Goal: Information Seeking & Learning: Find contact information

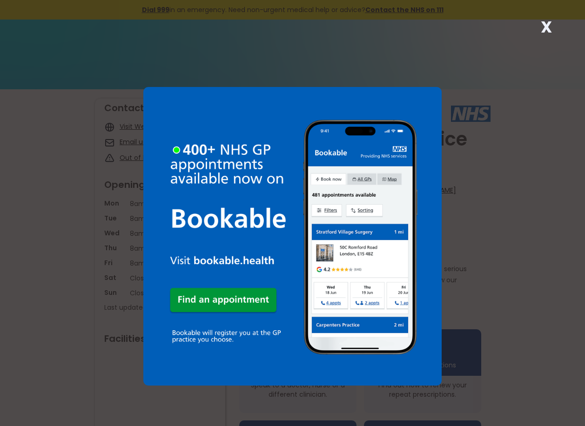
click at [546, 24] on strong "X" at bounding box center [545, 27] width 11 height 22
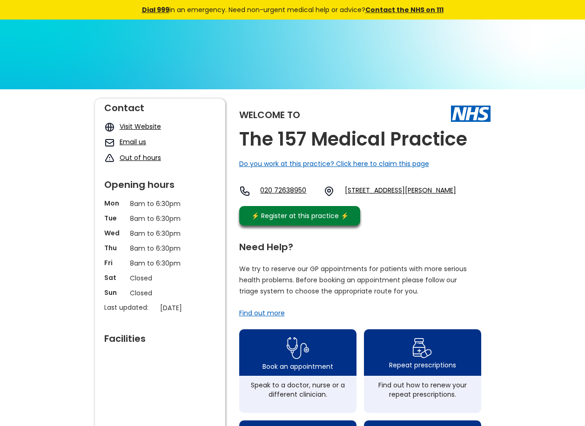
click at [142, 140] on link "Email us" at bounding box center [133, 141] width 27 height 9
drag, startPoint x: 301, startPoint y: 191, endPoint x: 294, endPoint y: 224, distance: 33.3
click at [294, 224] on link "⚡️ Register at this practice ⚡️" at bounding box center [299, 216] width 121 height 20
drag, startPoint x: 272, startPoint y: 193, endPoint x: 326, endPoint y: 199, distance: 54.3
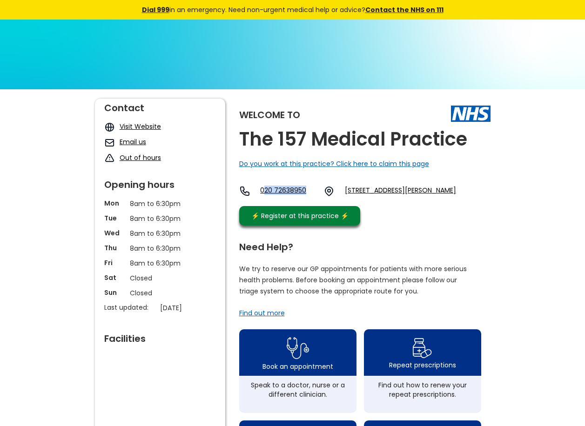
click at [326, 199] on div "Welcome to The 157 Medical Practice Do you work at this practice? Click here to…" at bounding box center [364, 165] width 251 height 132
copy link "20 72638950"
drag, startPoint x: 356, startPoint y: 182, endPoint x: 437, endPoint y: 201, distance: 82.6
click at [437, 201] on div "Welcome to The 157 Medical Practice Do you work at this practice? Click here to…" at bounding box center [364, 165] width 251 height 132
copy link "[STREET_ADDRESS][PERSON_NAME]"
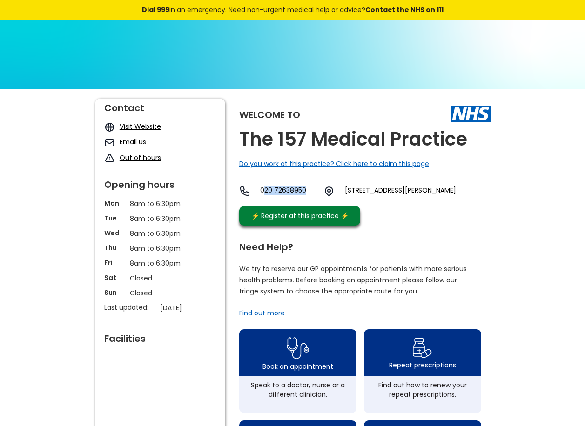
click at [456, 197] on link "[STREET_ADDRESS][PERSON_NAME]" at bounding box center [400, 191] width 111 height 11
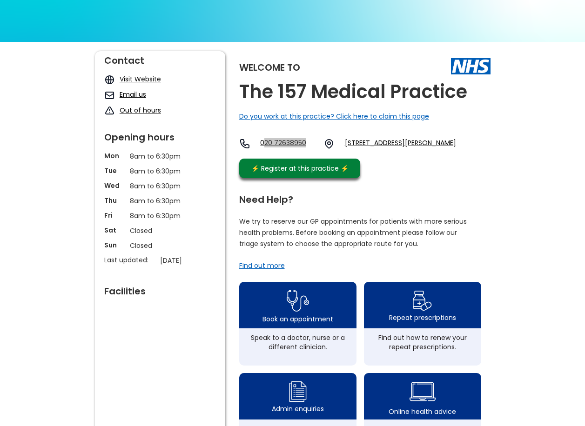
scroll to position [46, 0]
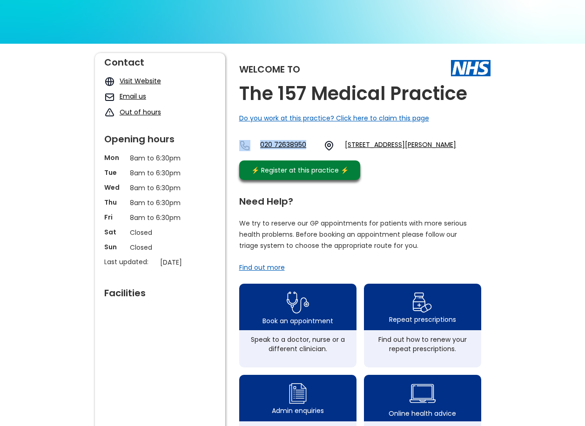
drag, startPoint x: 261, startPoint y: 140, endPoint x: 319, endPoint y: 151, distance: 58.1
click at [319, 151] on div "Welcome to The 157 Medical Practice Do you work at this practice? Click here to…" at bounding box center [364, 119] width 251 height 132
copy div "Do you work at this practice? Click here to claim this page 020 72638950"
click at [316, 150] on link "020 72638950" at bounding box center [288, 145] width 56 height 11
click at [550, 123] on div "Welcome to The 157 Medical Practice Do you work at this practice? Click here to…" at bounding box center [292, 405] width 585 height 723
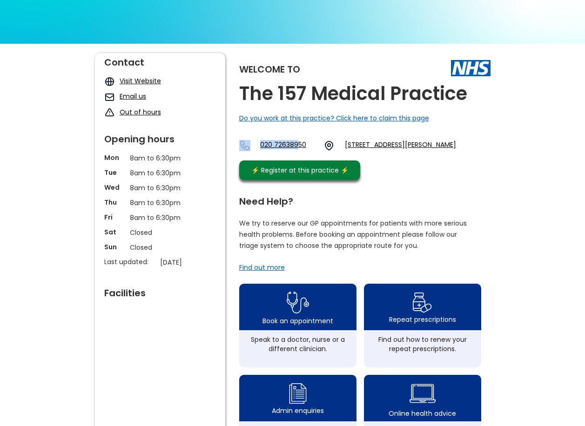
drag, startPoint x: 263, startPoint y: 131, endPoint x: 301, endPoint y: 158, distance: 46.4
click at [301, 158] on div "Welcome to The 157 Medical Practice Do you work at this practice? Click here to…" at bounding box center [364, 119] width 251 height 132
click at [541, 126] on div "Welcome to The 157 Medical Practice Do you work at this practice? Click here to…" at bounding box center [292, 405] width 585 height 723
click at [532, 63] on div "Welcome to The 157 Medical Practice Do you work at this practice? Click here to…" at bounding box center [292, 405] width 585 height 723
drag, startPoint x: 315, startPoint y: 139, endPoint x: 261, endPoint y: 152, distance: 55.8
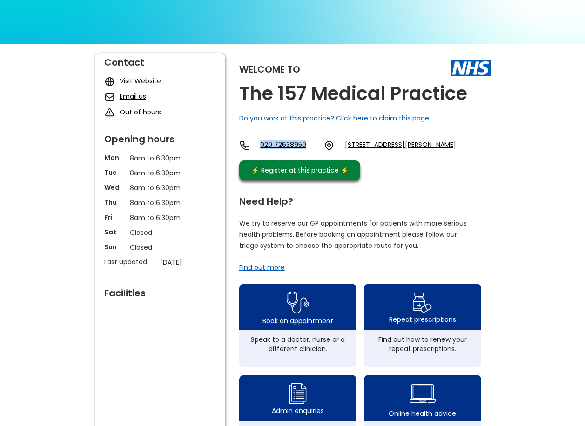
click at [261, 152] on div "Welcome to The 157 Medical Practice Do you work at this practice? Click here to…" at bounding box center [364, 119] width 251 height 132
copy link "020 72638950"
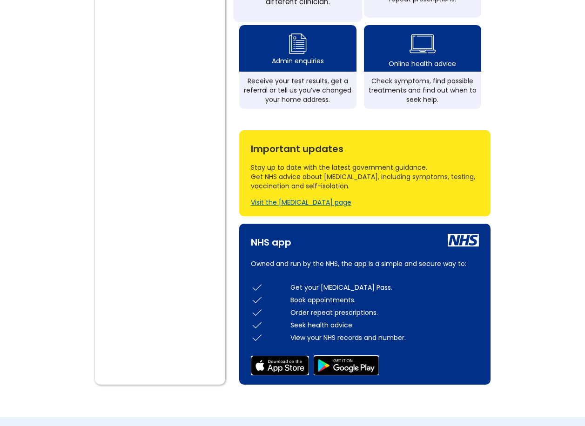
scroll to position [418, 0]
